Goal: Navigation & Orientation: Find specific page/section

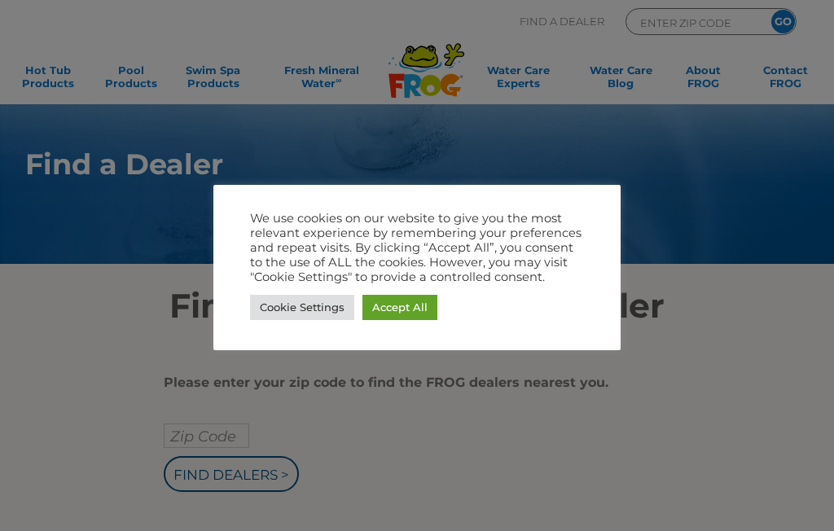
click at [409, 308] on link "Accept All" at bounding box center [399, 307] width 75 height 25
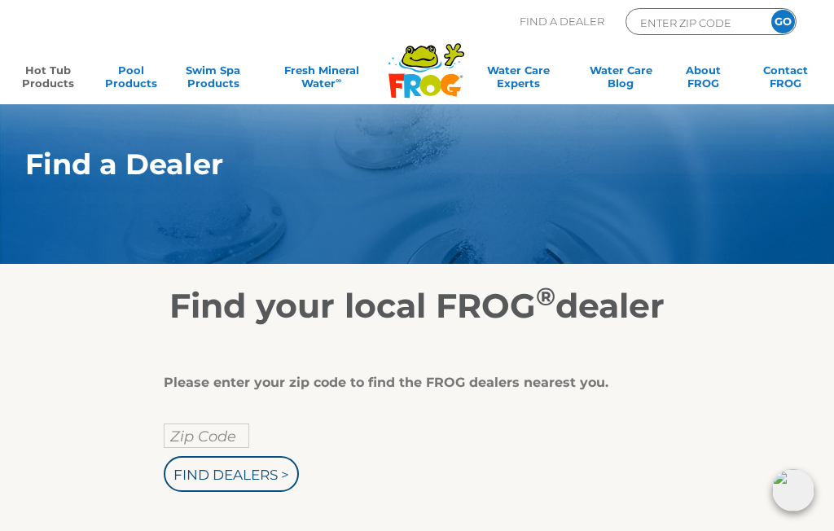
click at [32, 75] on link "Hot Tub Products" at bounding box center [48, 79] width 64 height 33
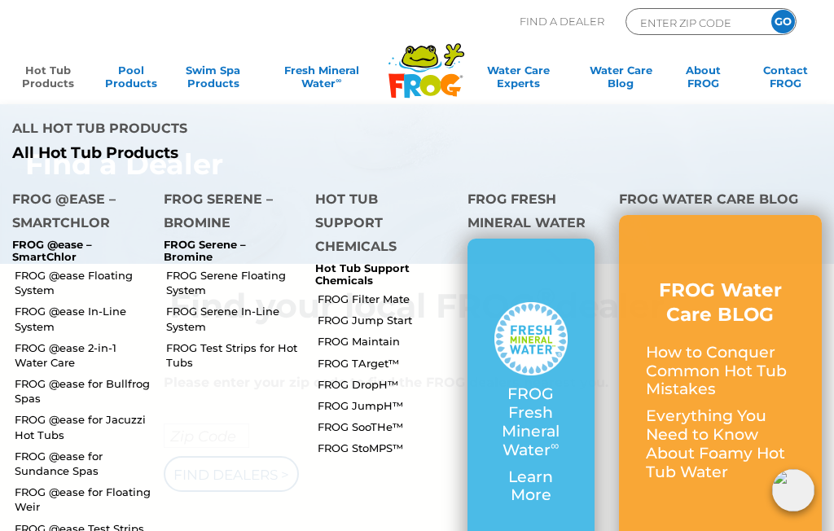
click at [119, 340] on link "FROG @ease 2-in-1 Water Care" at bounding box center [83, 354] width 137 height 29
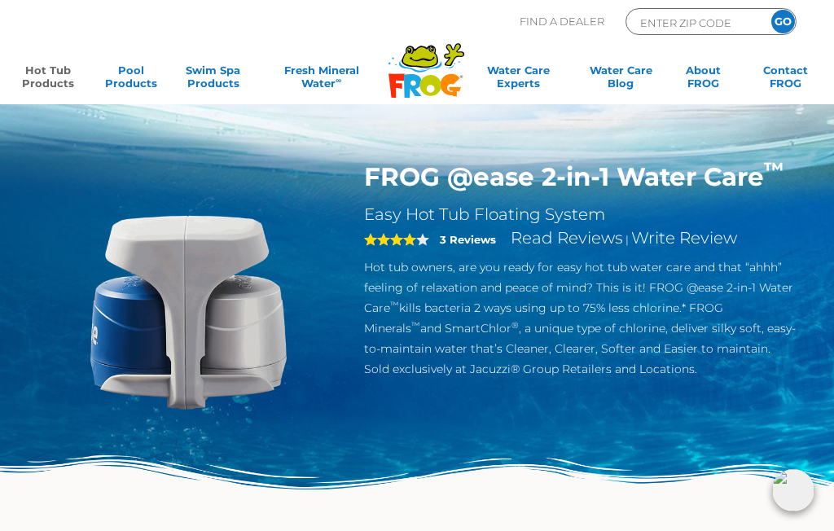
click at [48, 74] on link "Hot Tub Products" at bounding box center [48, 79] width 64 height 33
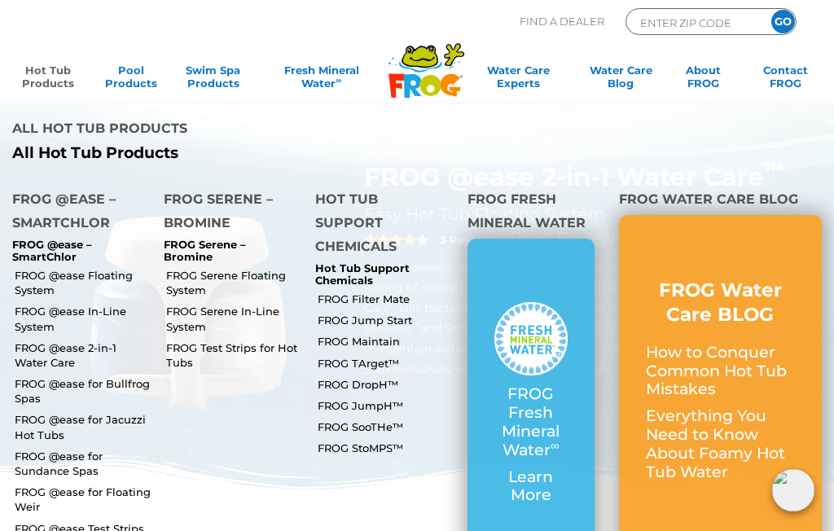
click at [111, 268] on link "FROG @ease Floating System" at bounding box center [83, 282] width 137 height 29
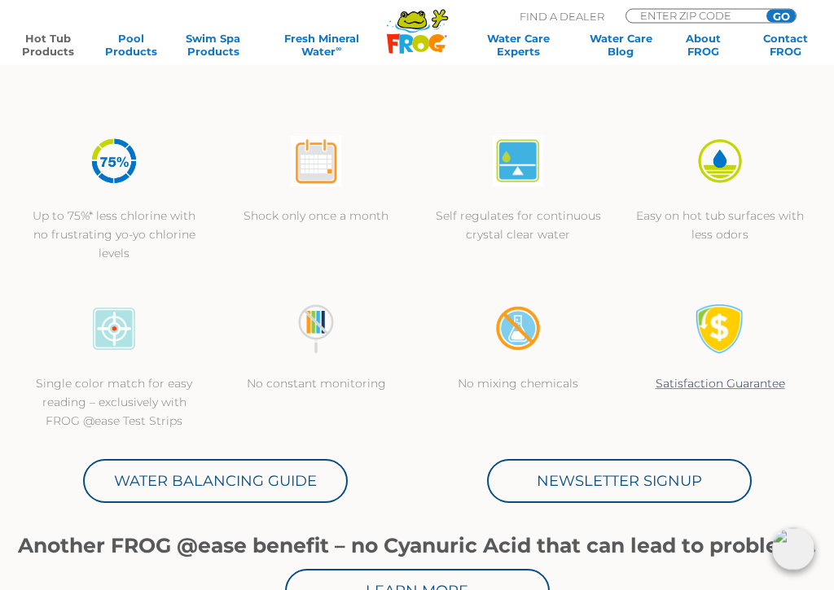
scroll to position [439, 0]
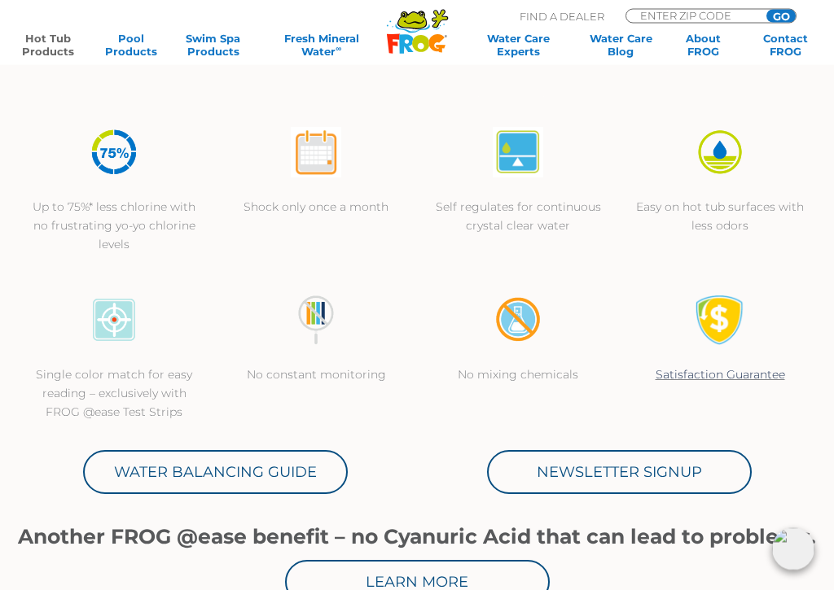
click at [272, 470] on link "Water Balancing Guide" at bounding box center [215, 473] width 265 height 44
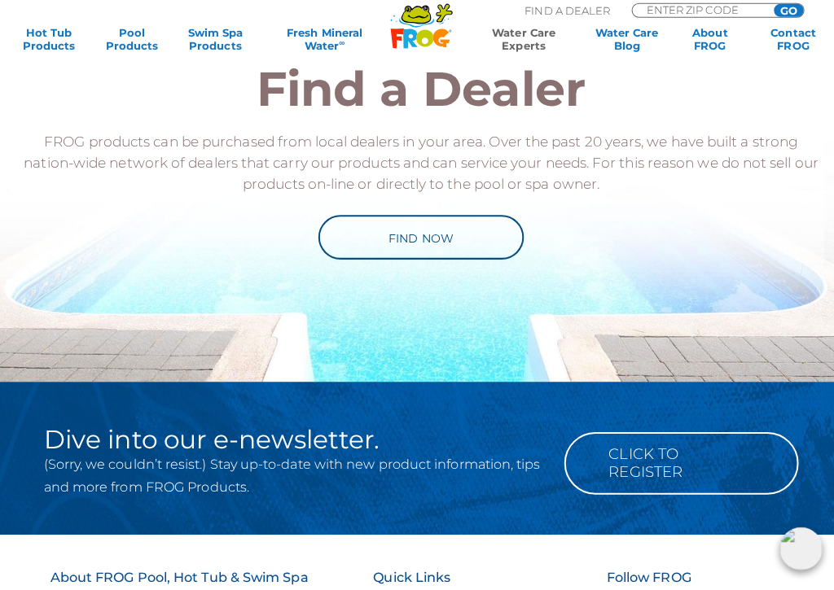
scroll to position [1626, 0]
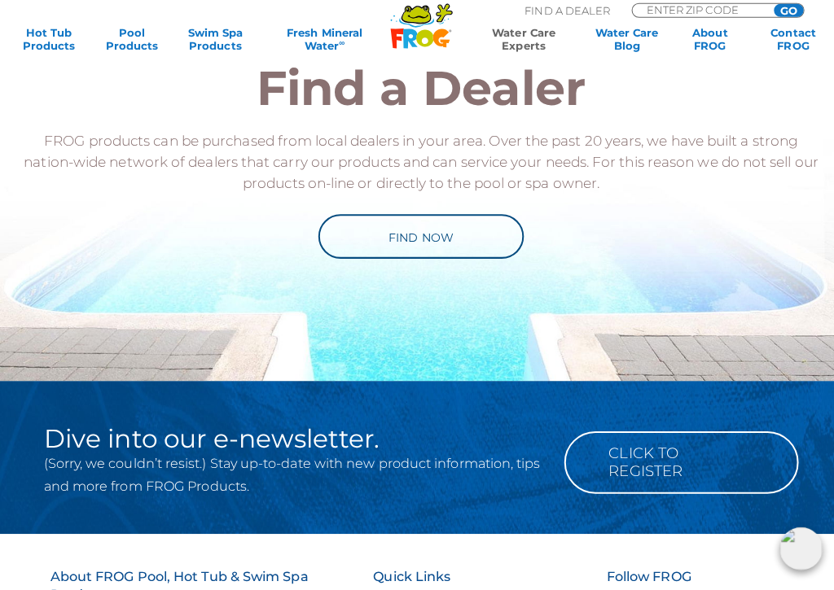
click at [485, 243] on link "Find Now" at bounding box center [417, 240] width 204 height 44
click at [478, 236] on link "Find Now" at bounding box center [417, 240] width 204 height 44
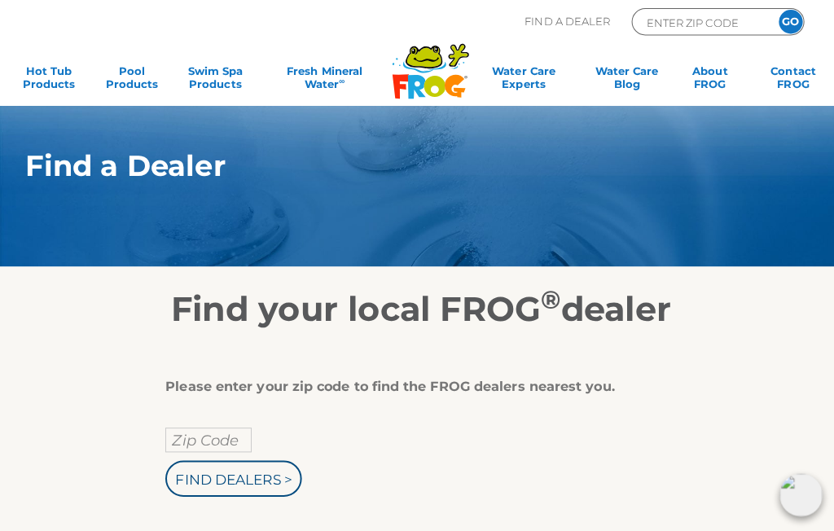
click at [214, 428] on input "Zip Code" at bounding box center [206, 435] width 85 height 24
type input "Zip Code"
click at [226, 434] on input "text" at bounding box center [206, 435] width 85 height 24
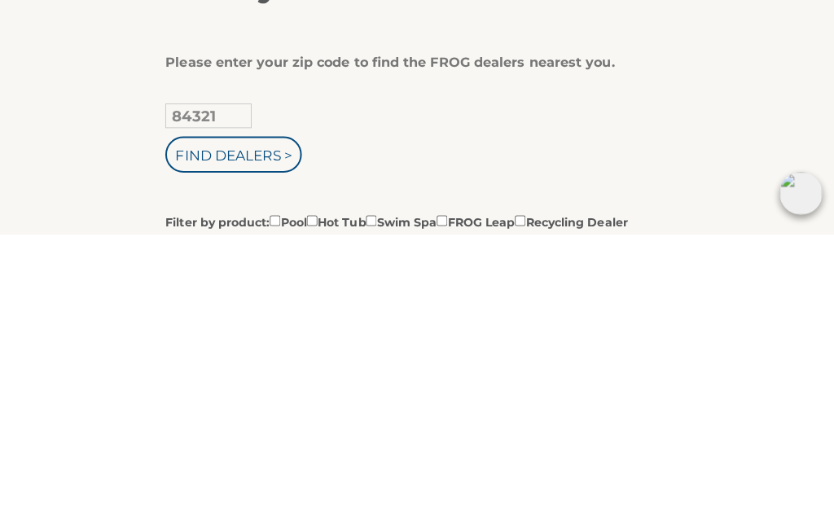
type input "84321"
click at [276, 434] on input "Find Dealers >" at bounding box center [231, 452] width 135 height 36
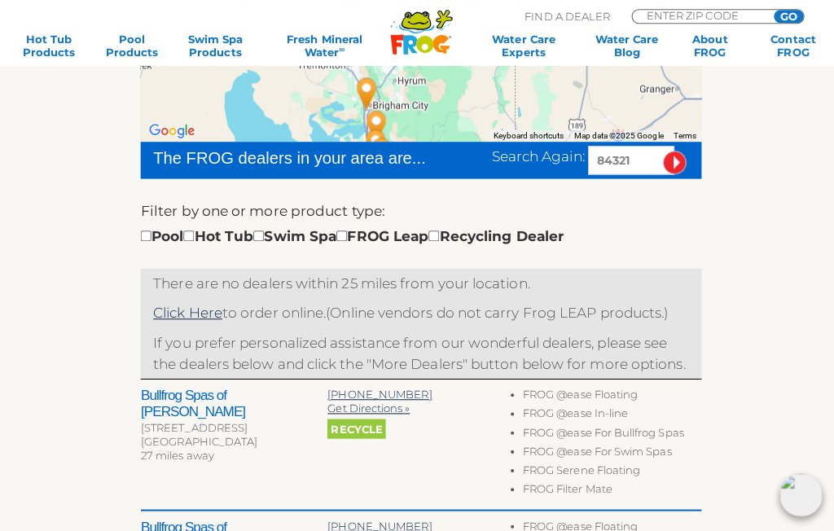
scroll to position [369, 0]
